Goal: Task Accomplishment & Management: Manage account settings

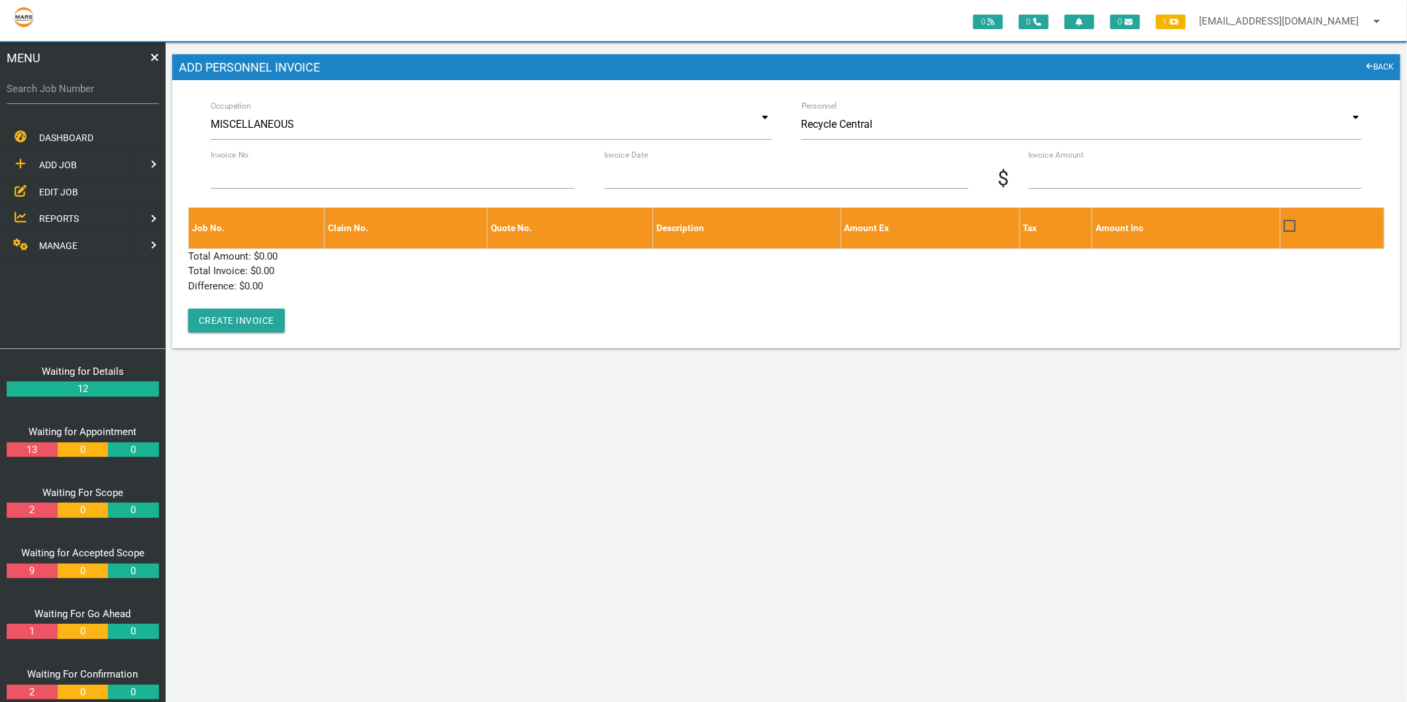
click at [56, 186] on span "EDIT JOB" at bounding box center [58, 191] width 39 height 11
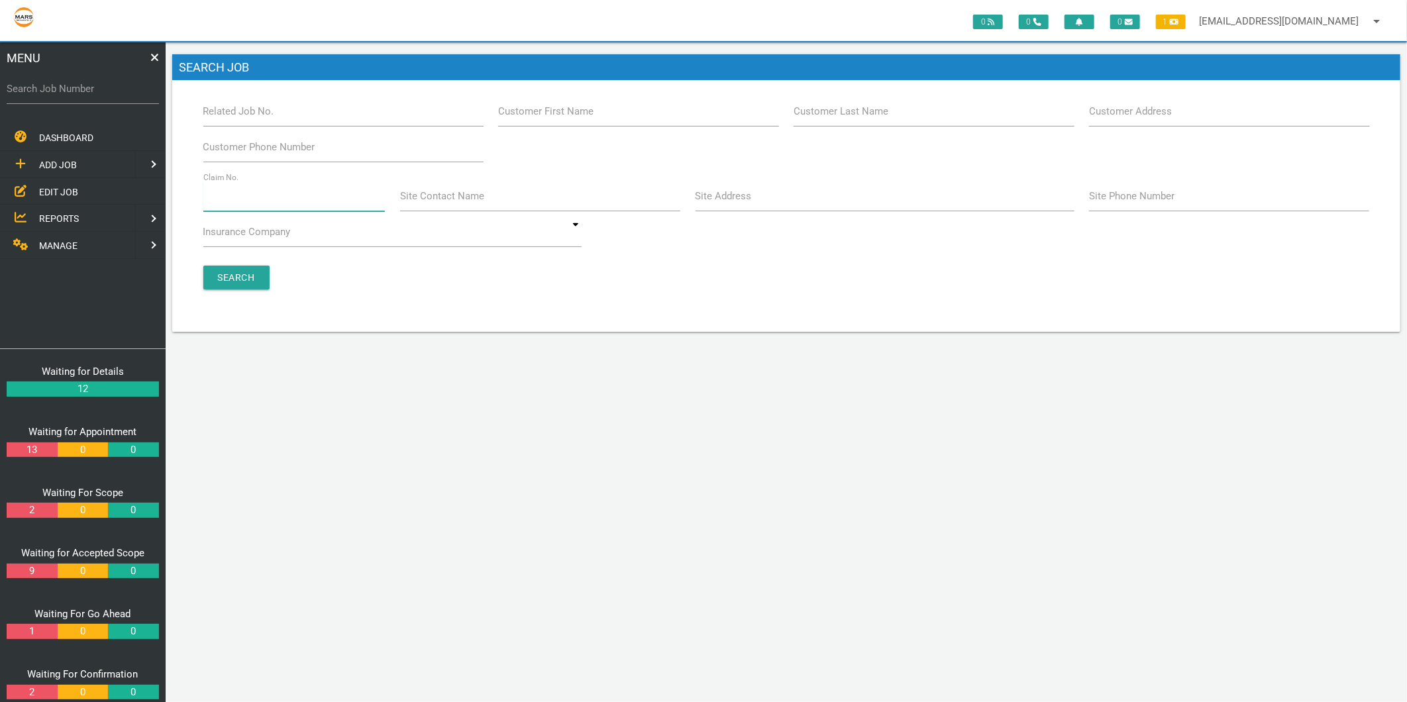
click at [215, 207] on input "Claim No." at bounding box center [294, 196] width 182 height 30
type input "villa 13"
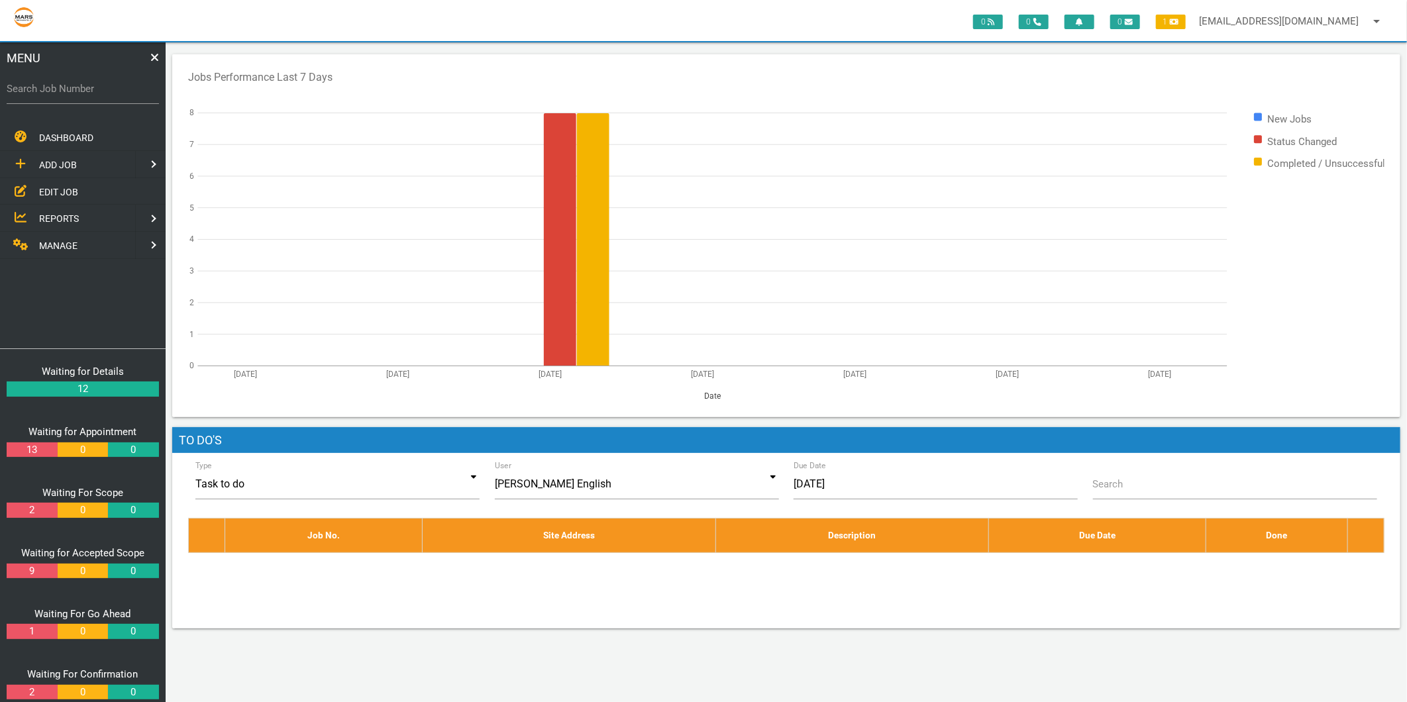
click at [102, 85] on label "Search Job Number" at bounding box center [83, 88] width 152 height 15
click at [102, 85] on input "Search Job Number" at bounding box center [83, 89] width 152 height 30
click at [50, 190] on span "EDIT JOB" at bounding box center [58, 191] width 39 height 11
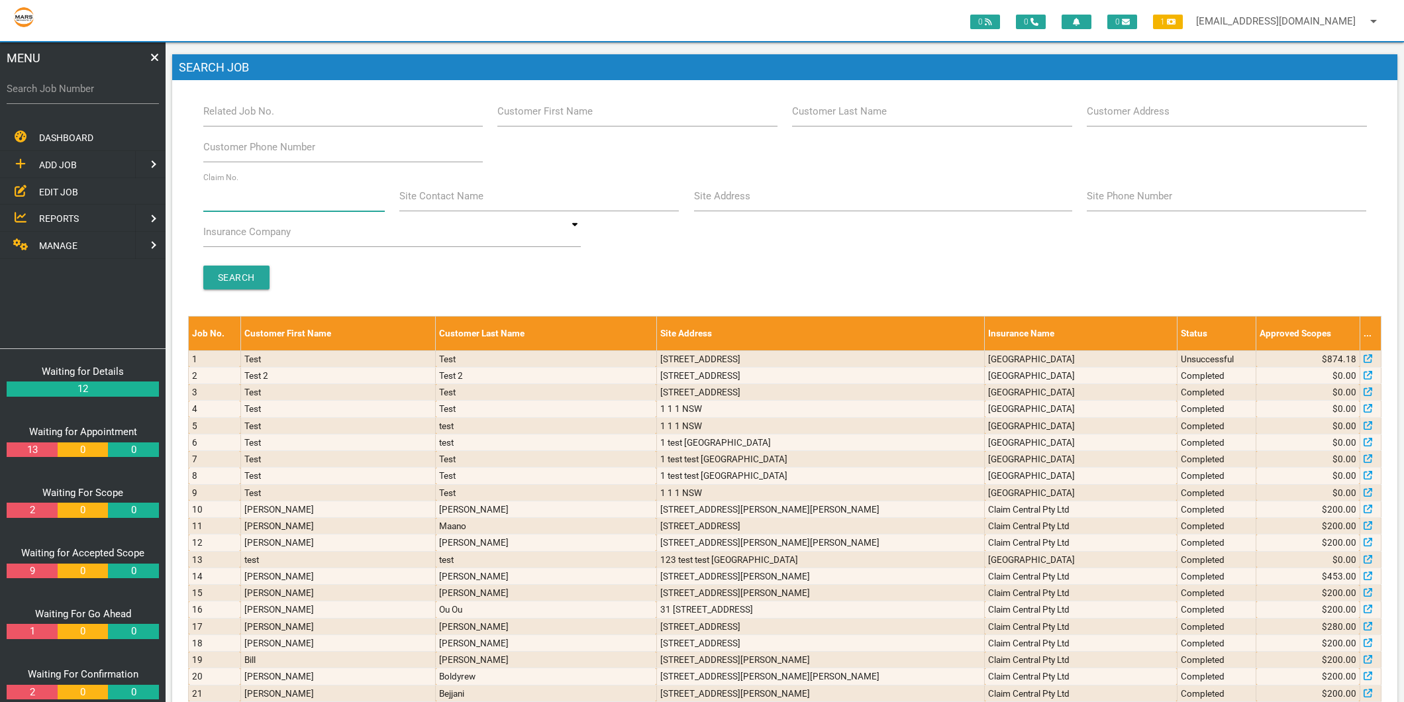
click at [258, 188] on input "Claim No." at bounding box center [293, 196] width 181 height 30
type input "villa 13"
click at [232, 276] on input "Search" at bounding box center [236, 278] width 66 height 24
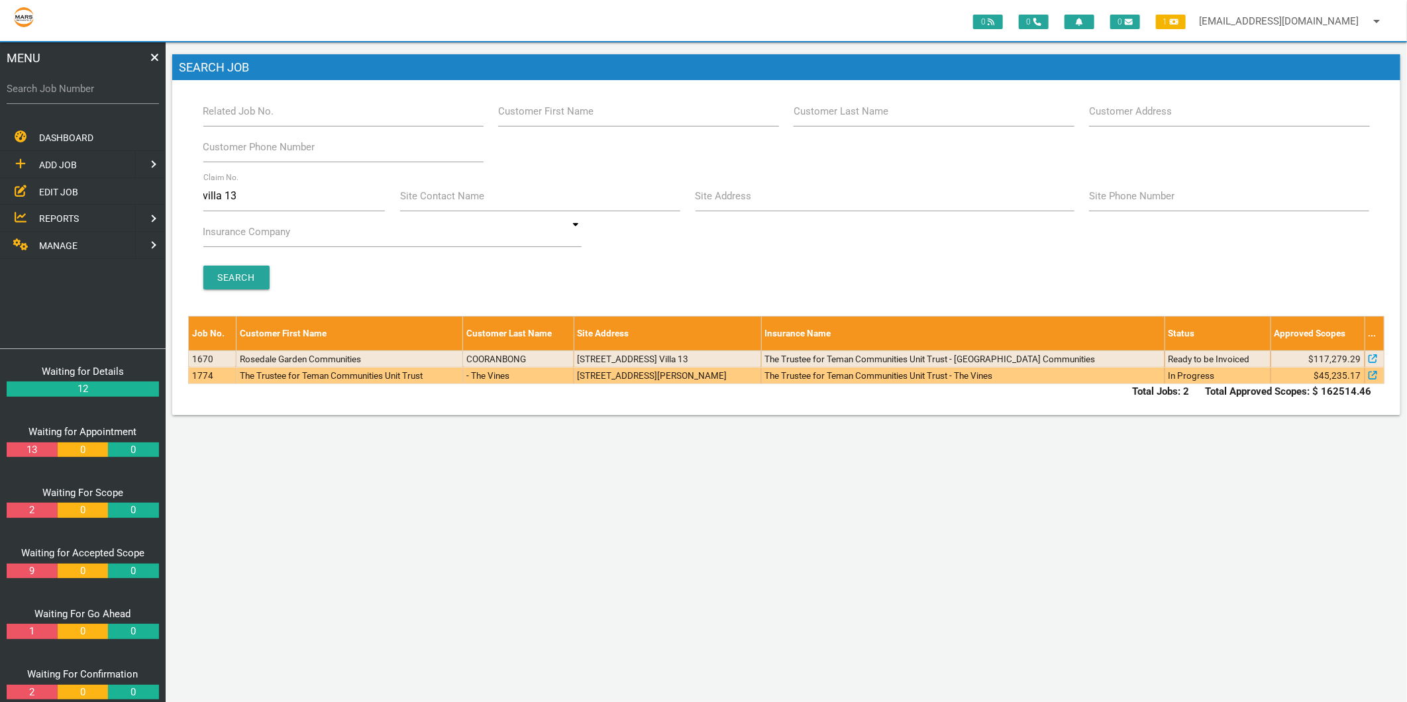
click at [239, 379] on td "The Trustee for Teman Communities Unit Trust" at bounding box center [349, 375] width 227 height 17
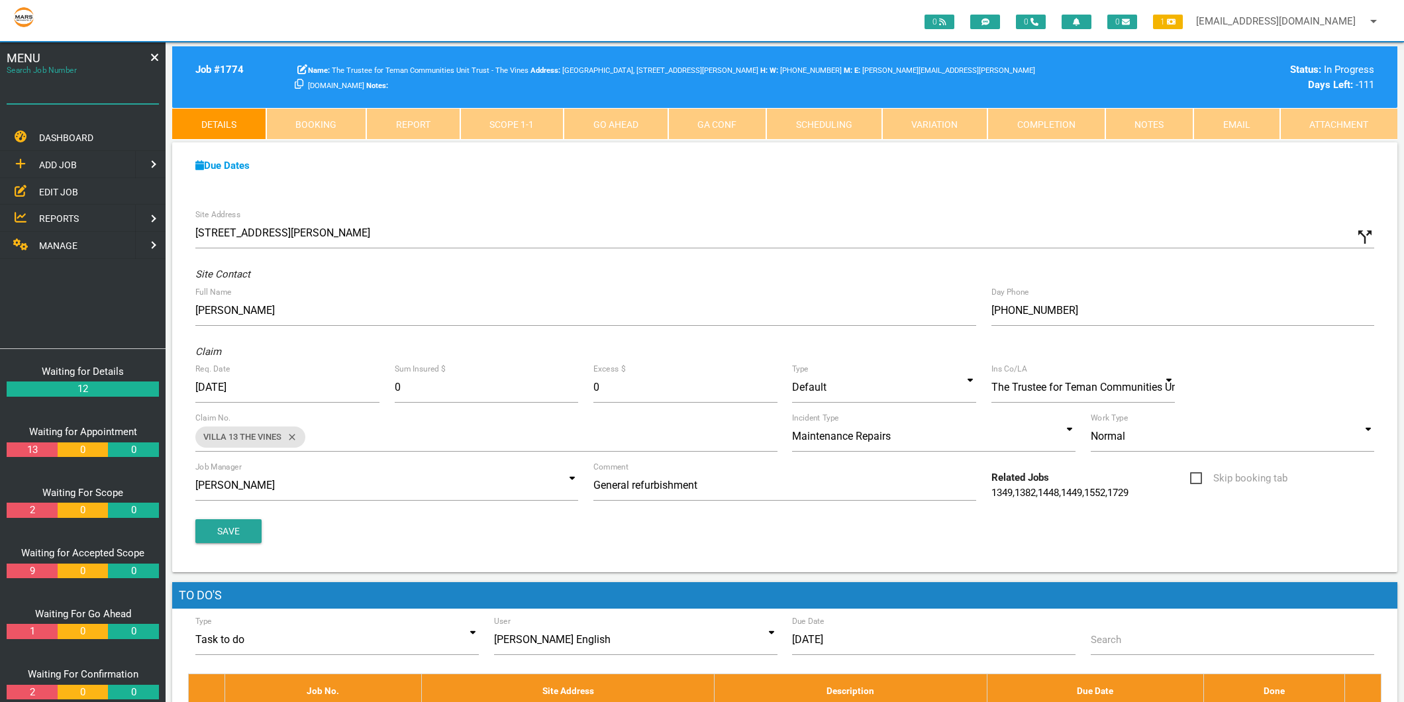
click at [87, 75] on div "Search Job Number" at bounding box center [83, 92] width 152 height 36
type input "1749"
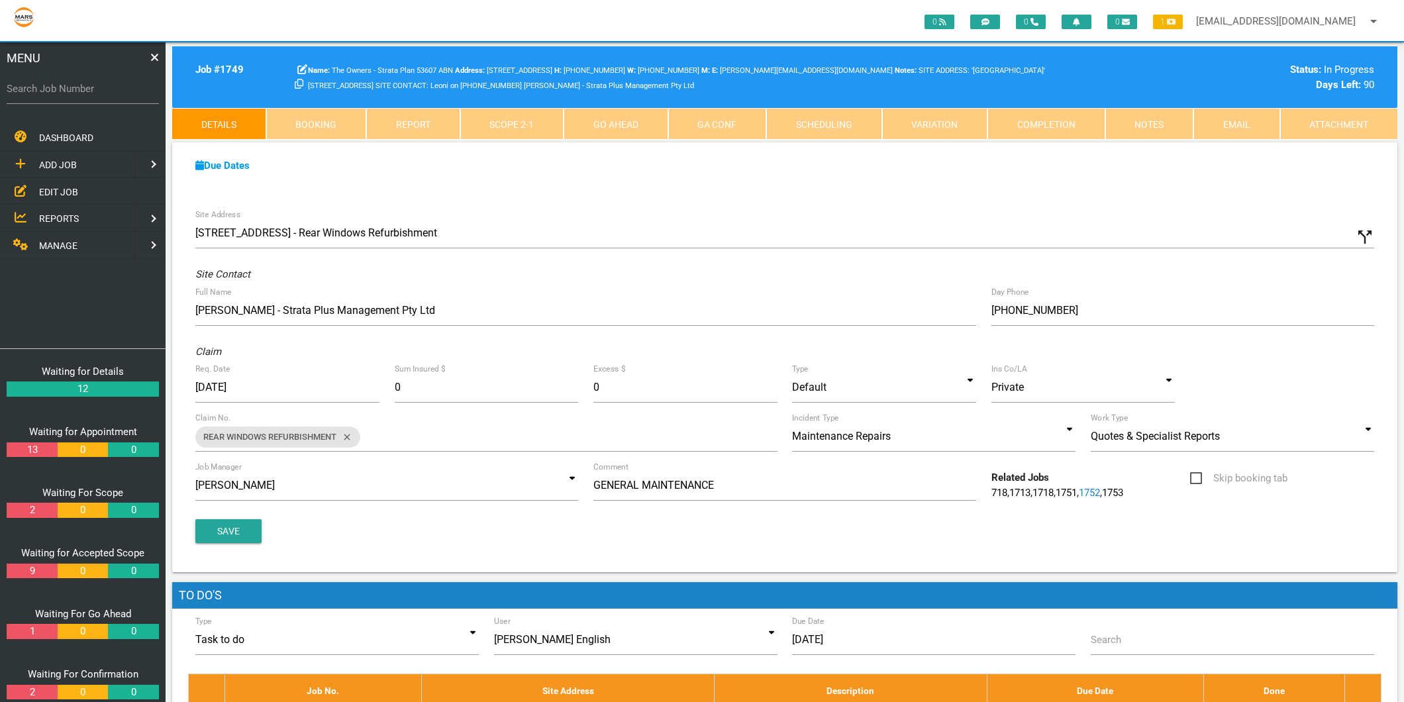
click at [45, 242] on span "MANAGE" at bounding box center [58, 245] width 38 height 11
click at [66, 159] on span "PERSONNEL" at bounding box center [65, 164] width 53 height 11
click at [64, 189] on span "EDIT PERSONNEL" at bounding box center [76, 191] width 74 height 11
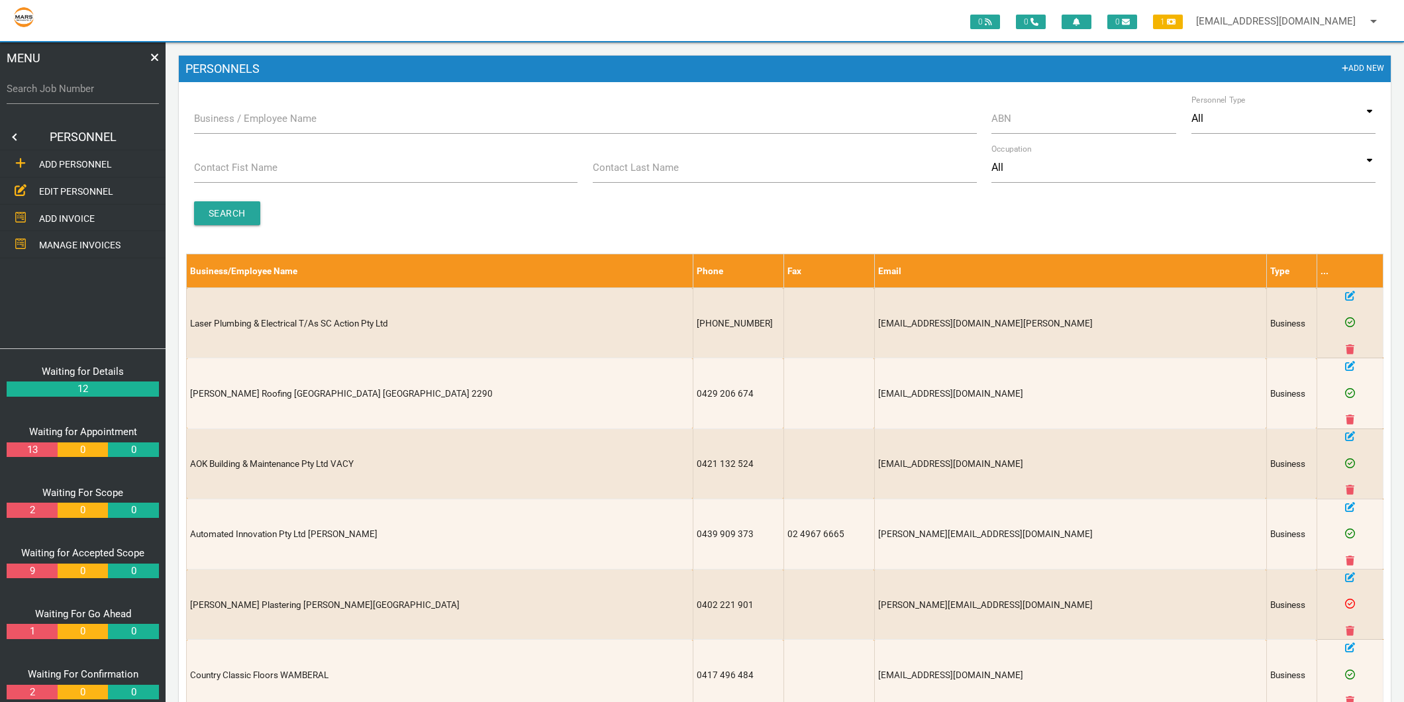
click at [223, 118] on label "Business / Employee Name" at bounding box center [255, 118] width 123 height 15
click at [223, 118] on input "Business / Employee Name" at bounding box center [585, 118] width 783 height 30
type input "alspec"
click at [230, 207] on input "Search" at bounding box center [227, 213] width 66 height 24
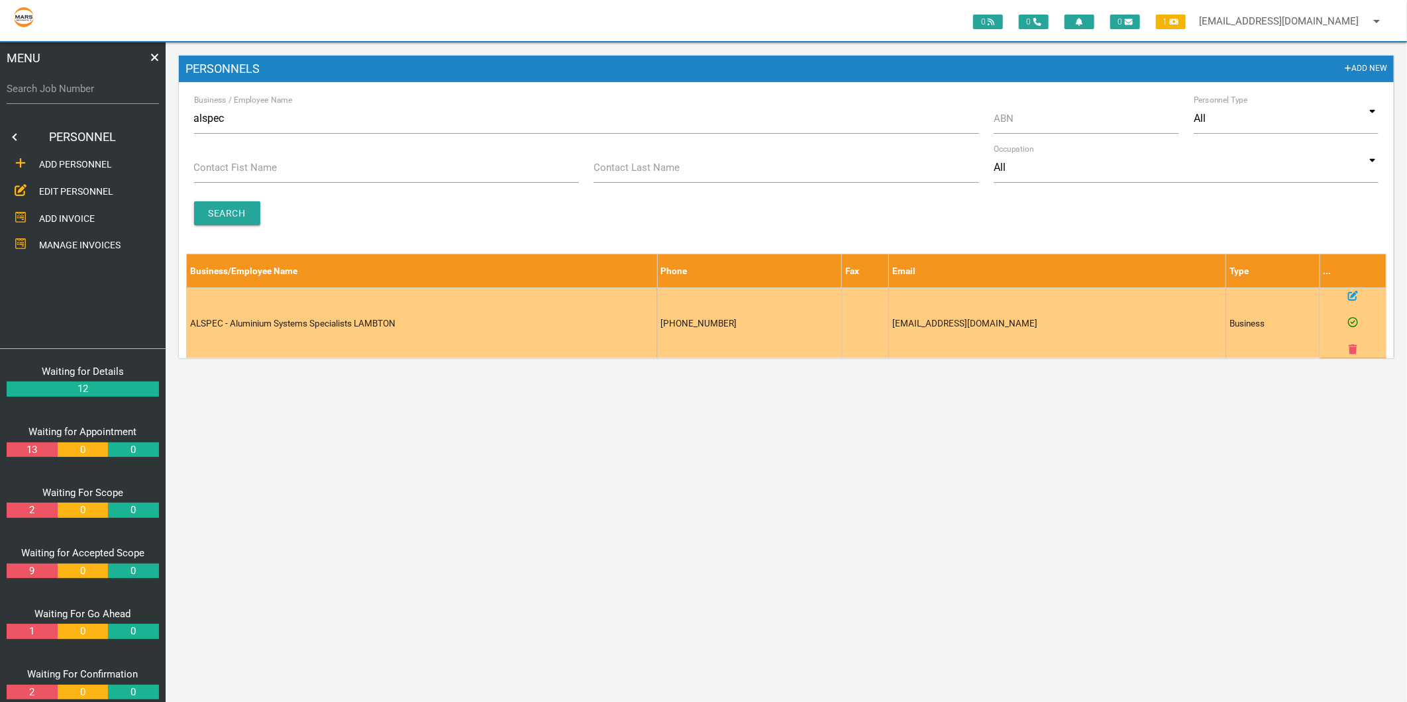
click at [1354, 299] on icon at bounding box center [1353, 296] width 10 height 10
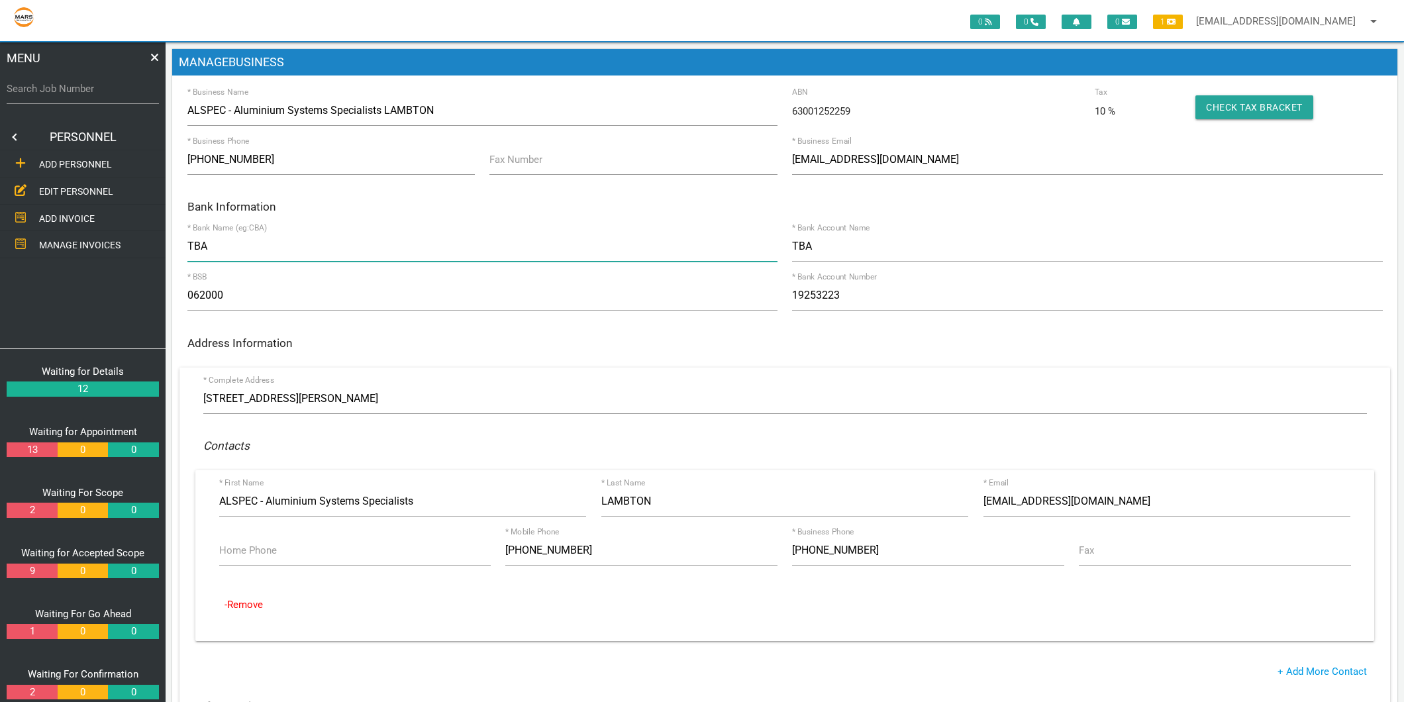
click at [238, 244] on input "TBA" at bounding box center [482, 246] width 590 height 30
type input "T"
type input "Bank of Melbourne"
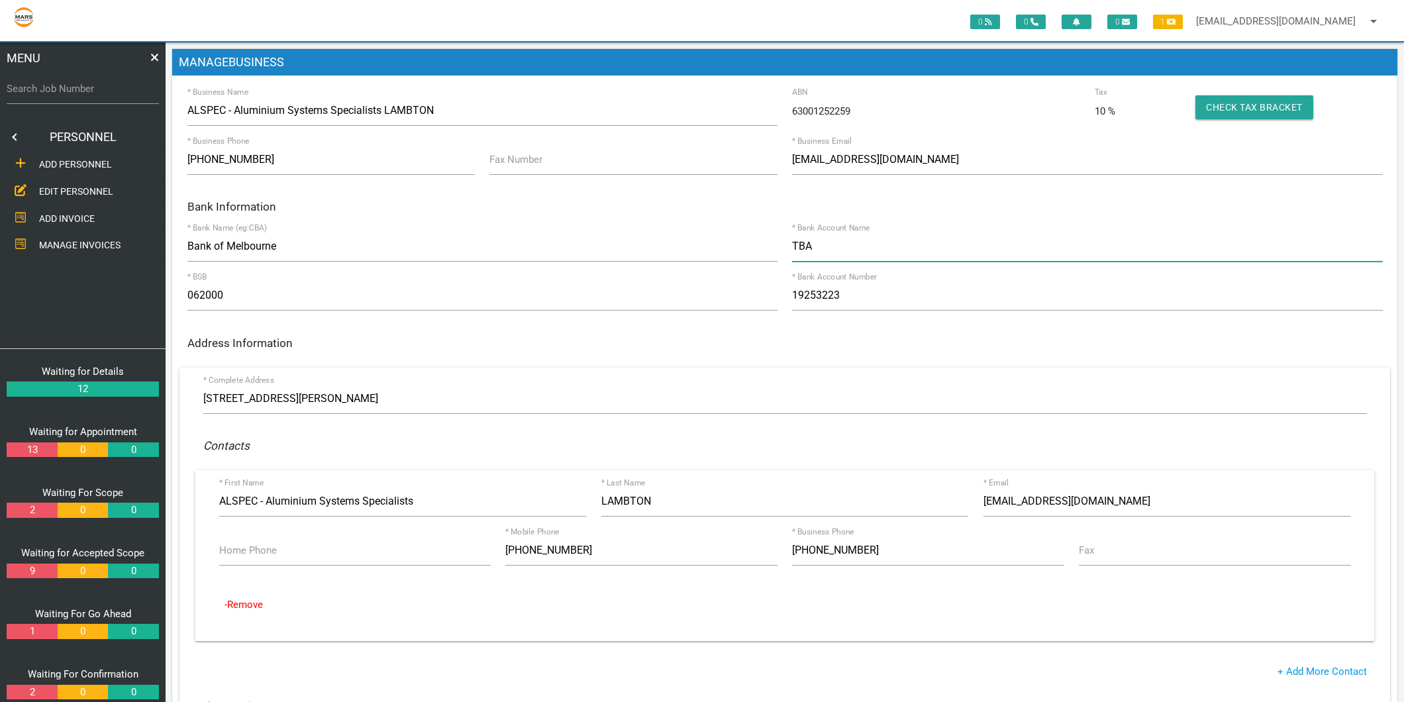
click at [885, 255] on input "TBA" at bounding box center [1087, 246] width 590 height 30
type input "Aluminium Specialties Group Pty Ltd"
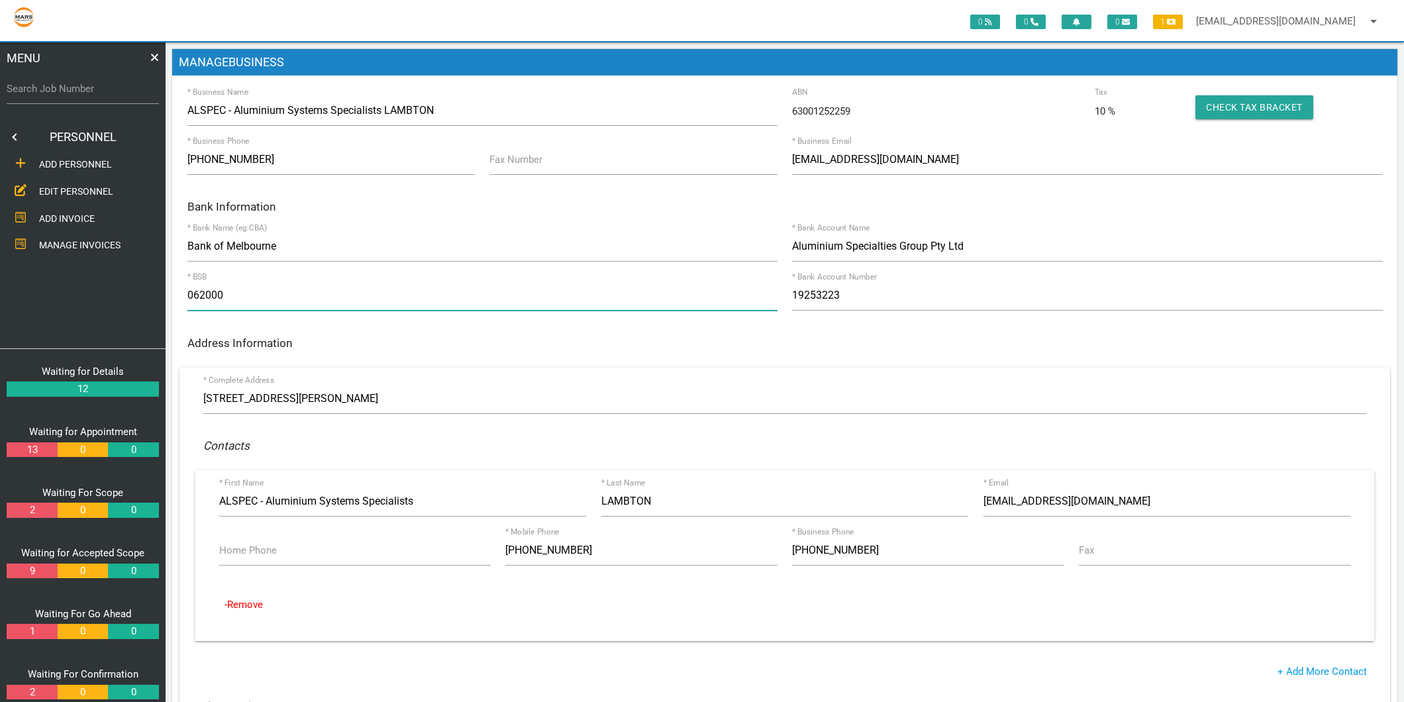
click at [234, 293] on input "062000" at bounding box center [482, 295] width 590 height 30
type input "037889"
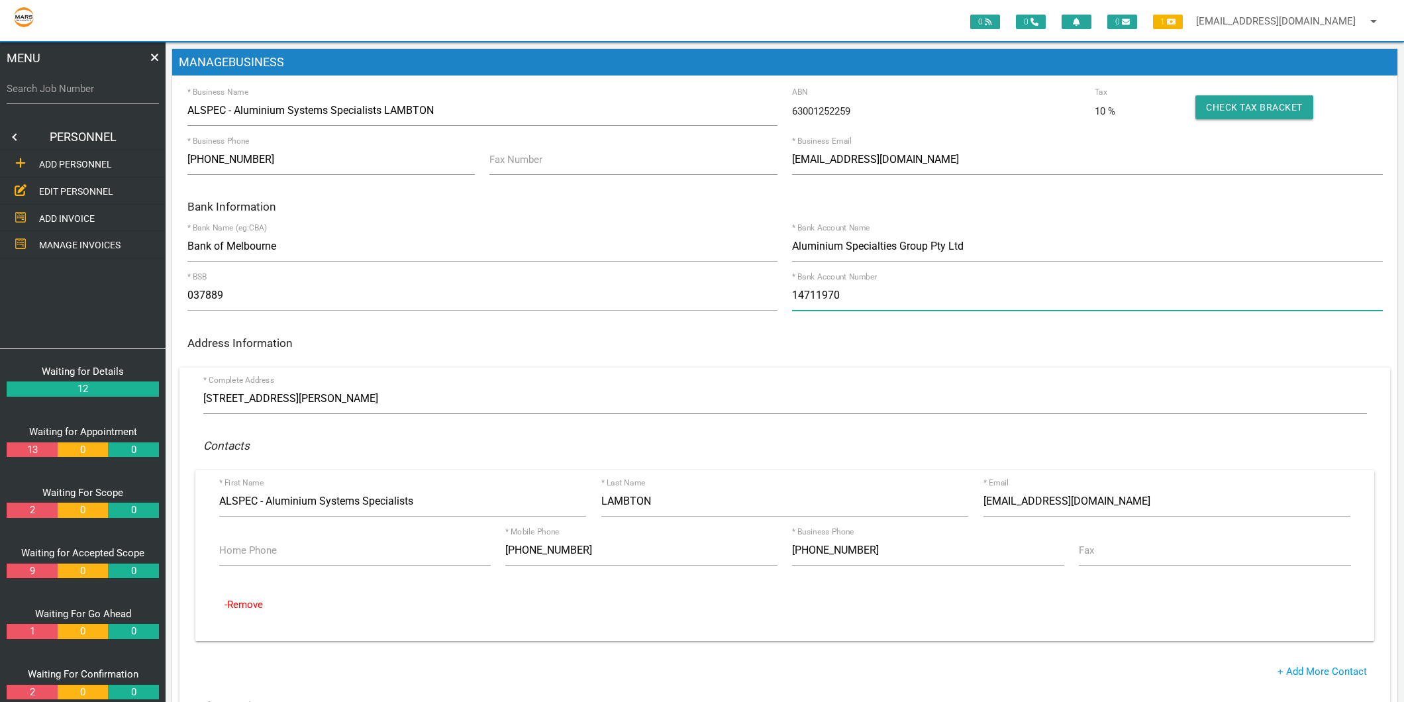
type input "14711970"
